Goal: Navigation & Orientation: Find specific page/section

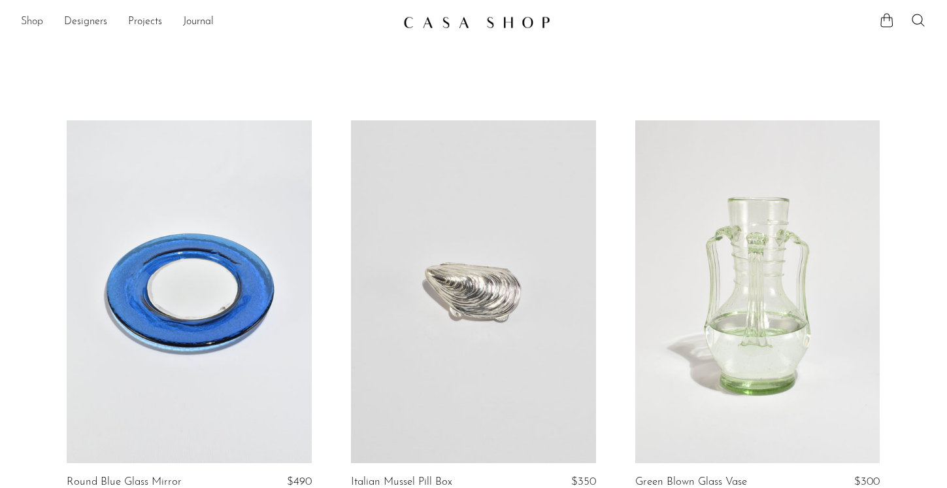
click at [29, 16] on link "Shop" at bounding box center [32, 22] width 22 height 17
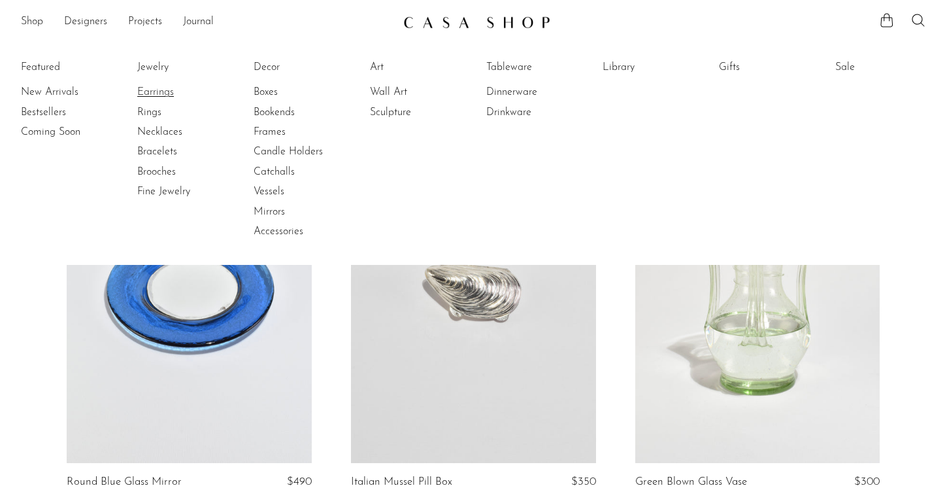
click at [177, 90] on link "Earrings" at bounding box center [186, 92] width 98 height 14
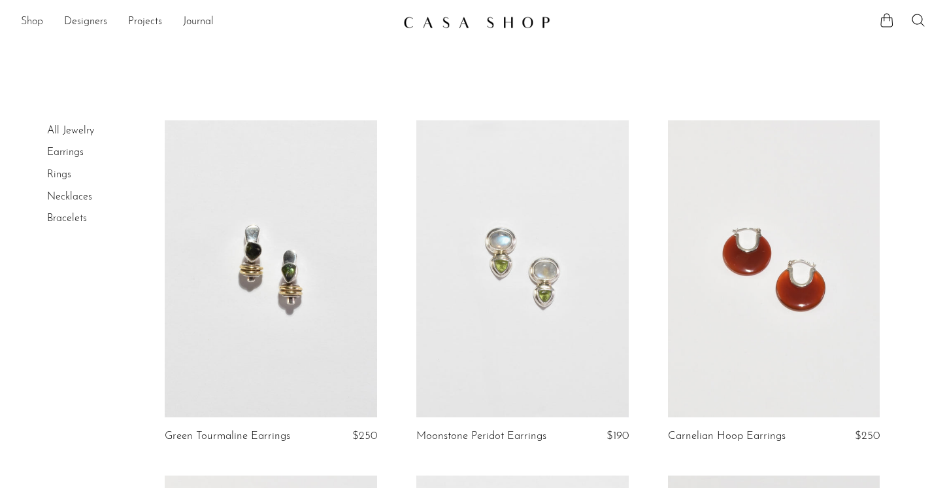
click at [33, 17] on link "Shop" at bounding box center [32, 22] width 22 height 17
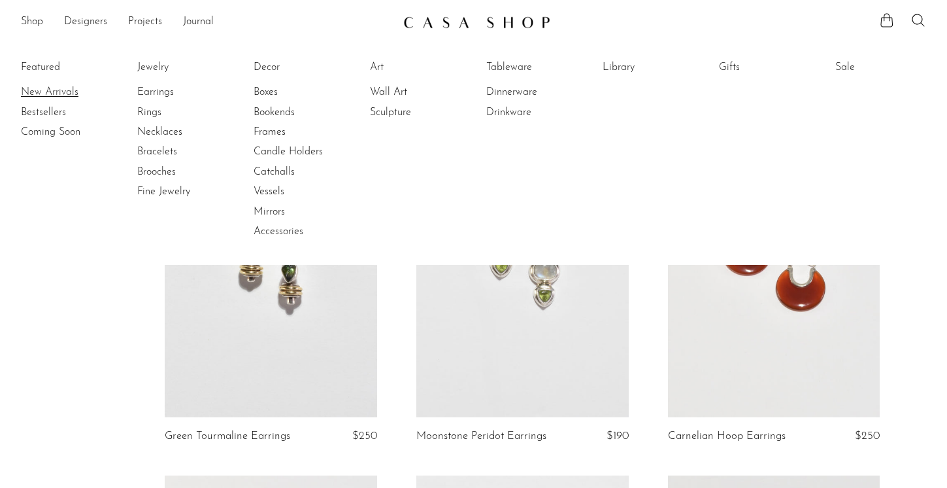
click at [71, 91] on link "New Arrivals" at bounding box center [70, 92] width 98 height 14
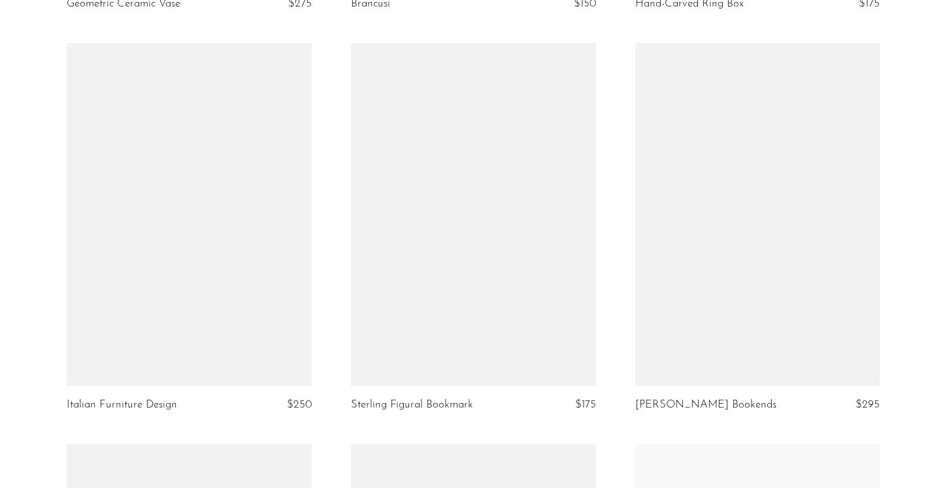
scroll to position [4122, 0]
